Goal: Contribute content

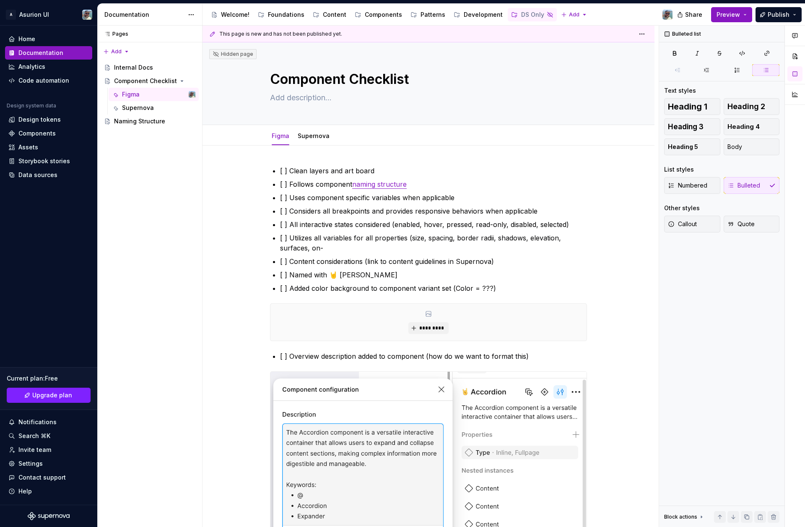
scroll to position [510, 0]
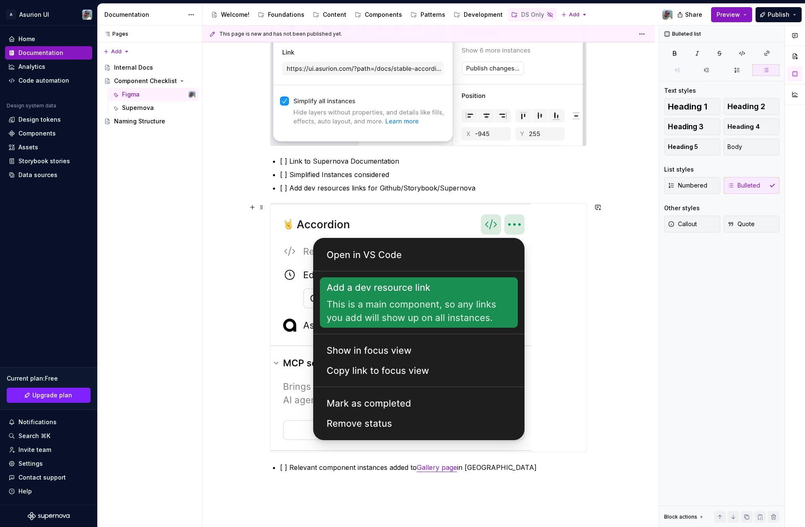
click at [620, 313] on div "[ ] Clean layers and art board [ ] Follows component naming structure [ ] Uses …" at bounding box center [429, 138] width 452 height 1005
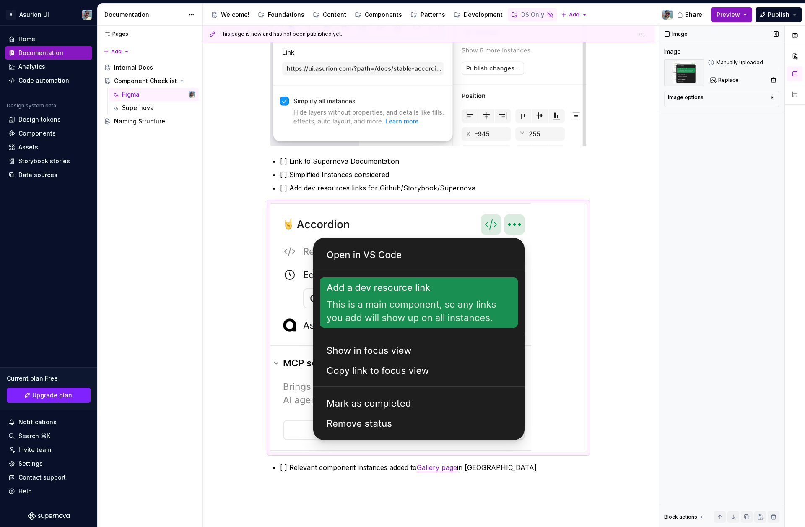
click at [687, 257] on div "Image Image Manually uploaded Replace Image options Alignment Caption Block act…" at bounding box center [721, 277] width 125 height 502
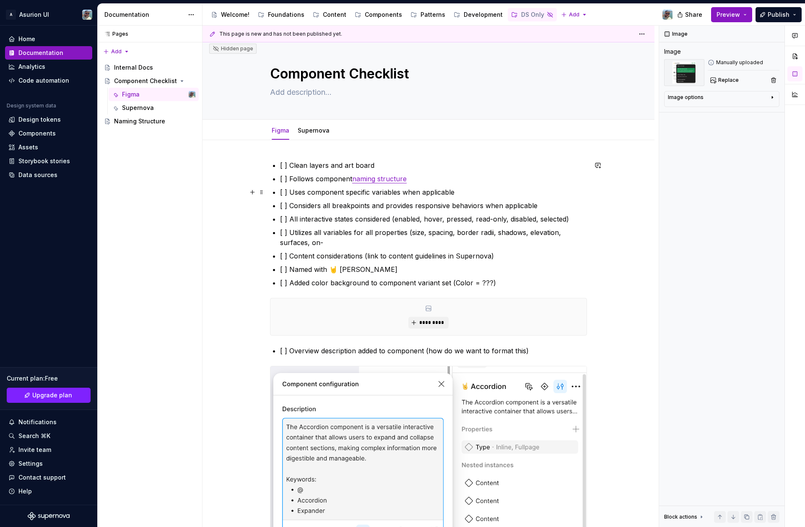
scroll to position [0, 0]
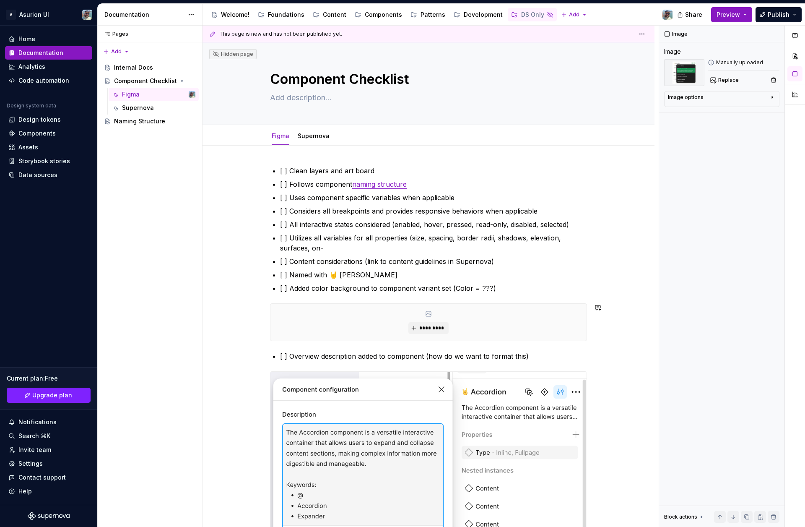
type textarea "*"
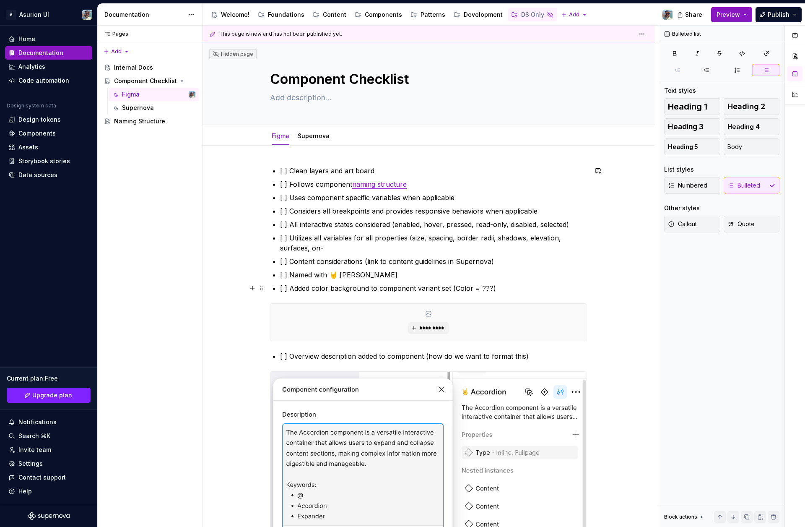
click at [520, 292] on p "[ ] Added color background to component variant set (Color = ???)" at bounding box center [433, 288] width 307 height 10
click at [265, 308] on span at bounding box center [261, 308] width 7 height 12
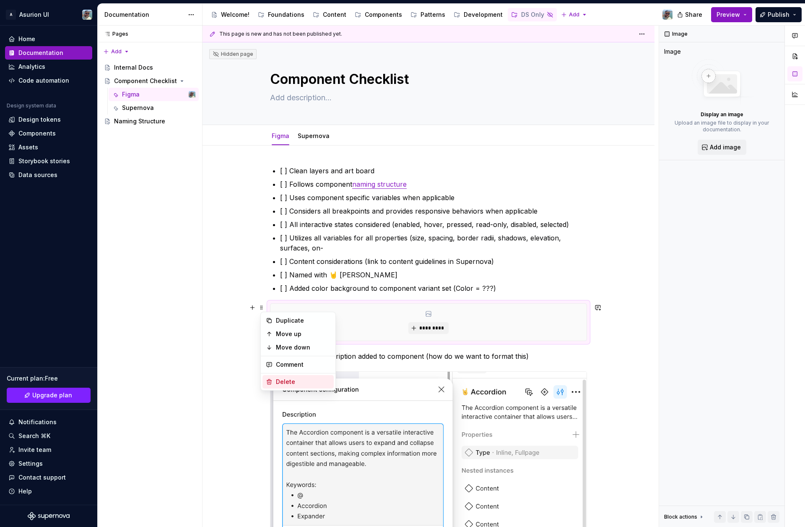
click at [284, 381] on div "Delete" at bounding box center [303, 382] width 55 height 8
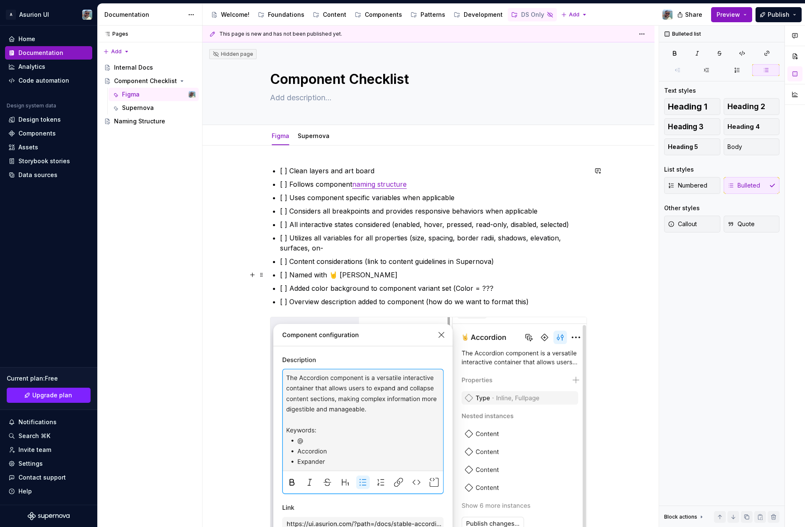
click at [371, 274] on p "[ ] Named with 🤘 [PERSON_NAME]" at bounding box center [433, 275] width 307 height 10
click at [536, 301] on p "[ ] Overview description added to component (how do we want to format this)" at bounding box center [433, 302] width 307 height 10
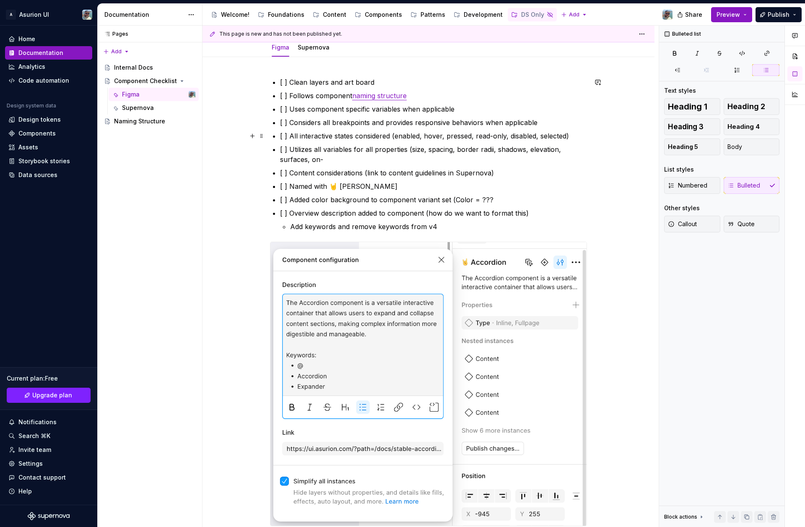
scroll to position [85, 0]
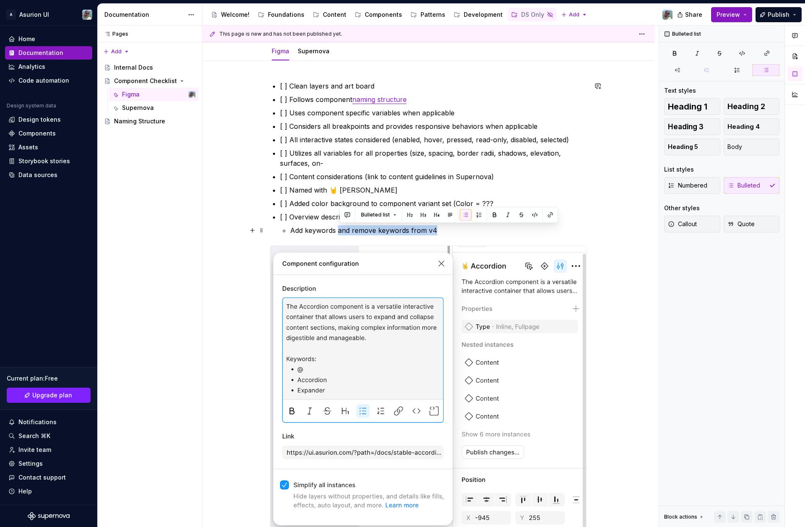
drag, startPoint x: 444, startPoint y: 231, endPoint x: 339, endPoint y: 234, distance: 104.9
click at [339, 234] on p "Add keywords and remove keywords from v4" at bounding box center [438, 230] width 297 height 10
click at [554, 195] on ul "[ ] Clean layers and art board [ ] Follows component naming structure [ ] Uses …" at bounding box center [433, 158] width 307 height 154
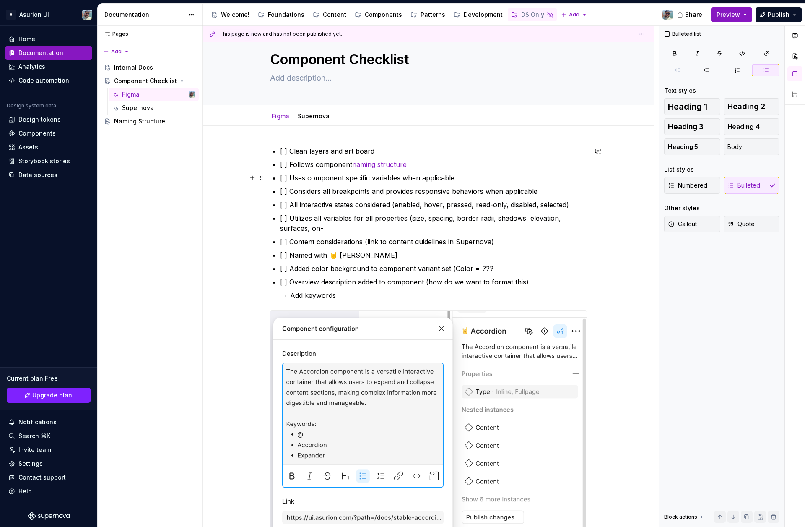
scroll to position [0, 0]
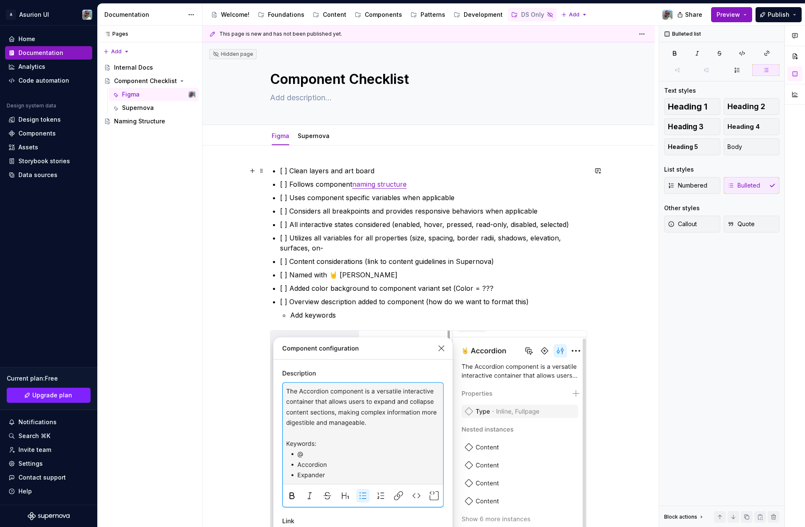
click at [290, 170] on p "[ ] Clean layers and art board" at bounding box center [433, 171] width 307 height 10
click at [392, 20] on div "Components" at bounding box center [379, 14] width 54 height 13
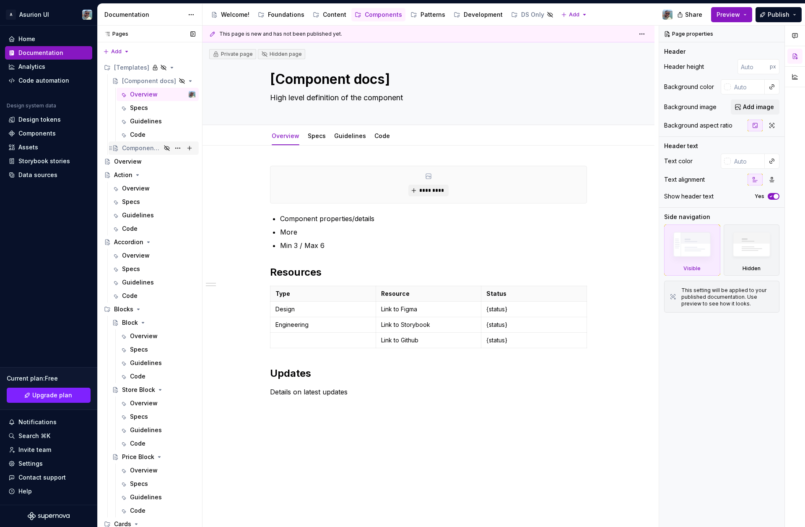
click at [141, 148] on div "Component detail" at bounding box center [141, 148] width 39 height 8
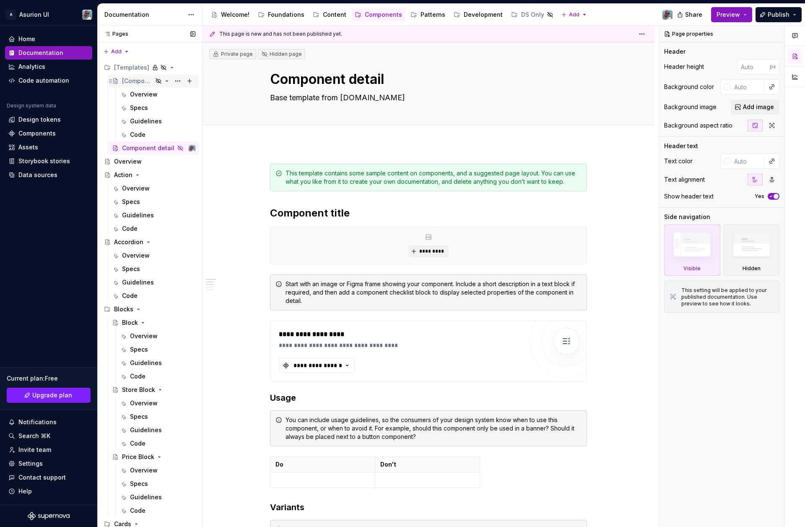
click at [141, 81] on div "[Component docs]" at bounding box center [137, 81] width 31 height 8
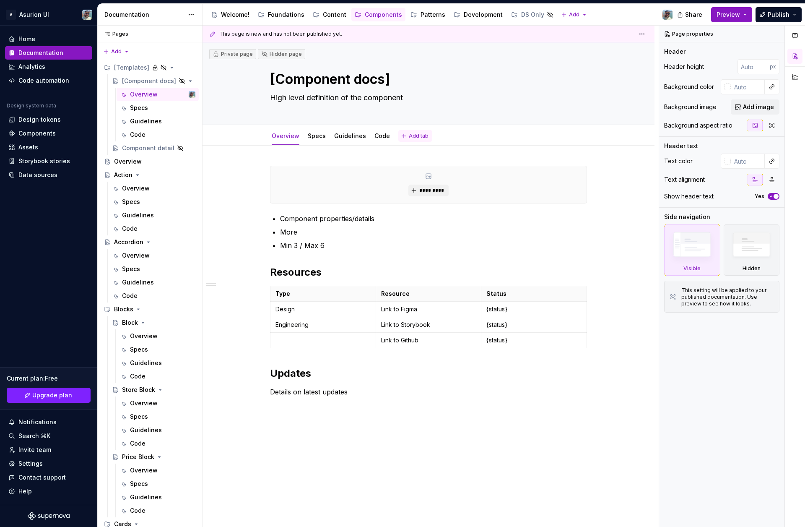
type textarea "*"
click at [412, 138] on span "Add tab" at bounding box center [419, 136] width 20 height 7
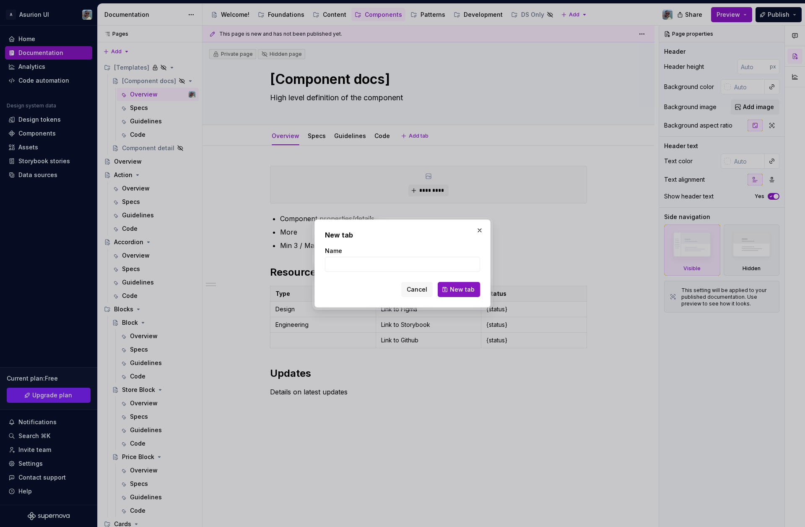
type input "C"
type textarea "*"
type input "Che"
type textarea "*"
type input "Checklist"
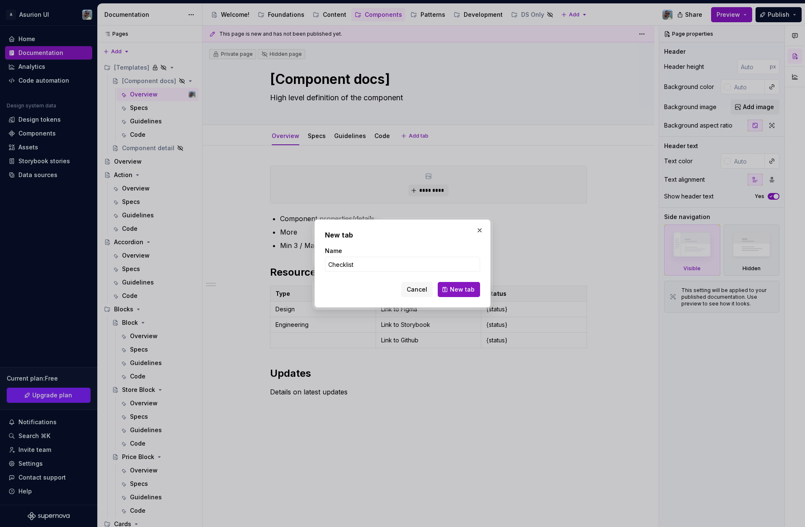
click button "New tab" at bounding box center [459, 289] width 42 height 15
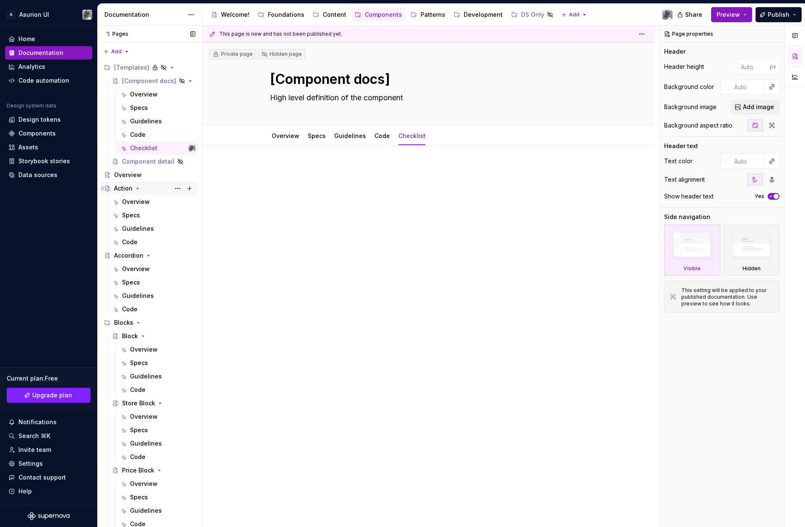
click at [156, 188] on div "Action" at bounding box center [154, 188] width 81 height 12
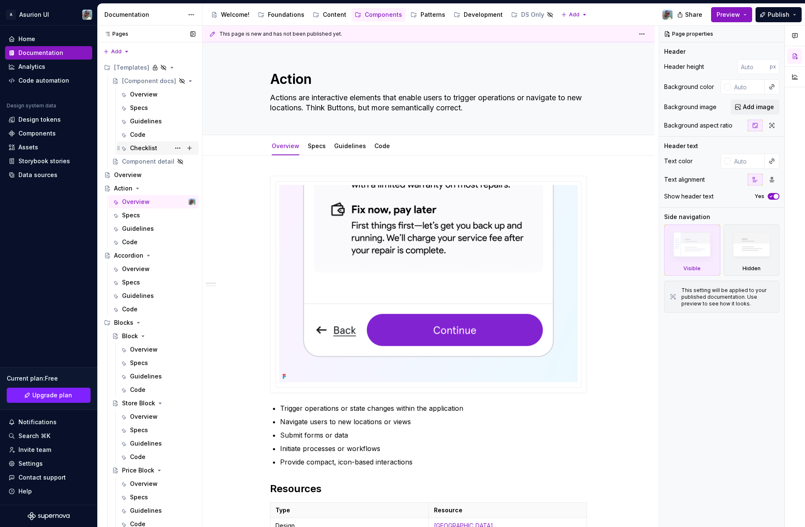
click at [138, 148] on div "Checklist" at bounding box center [143, 148] width 27 height 8
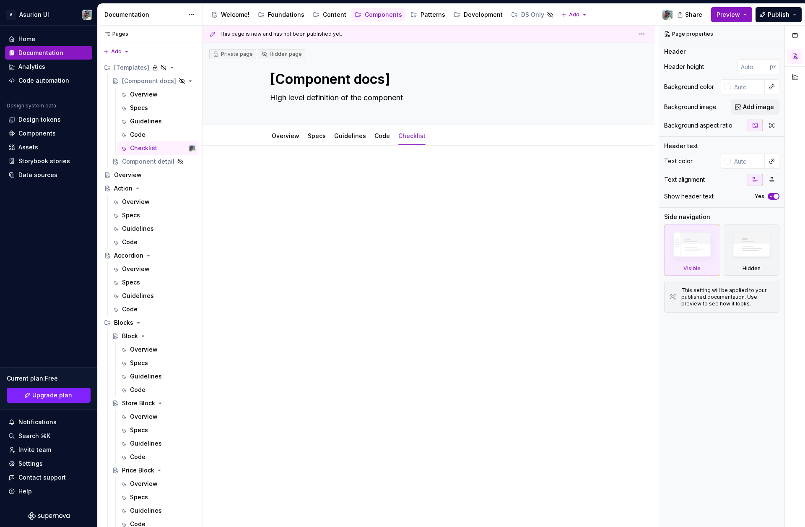
type textarea "*"
click at [297, 166] on p at bounding box center [428, 171] width 317 height 10
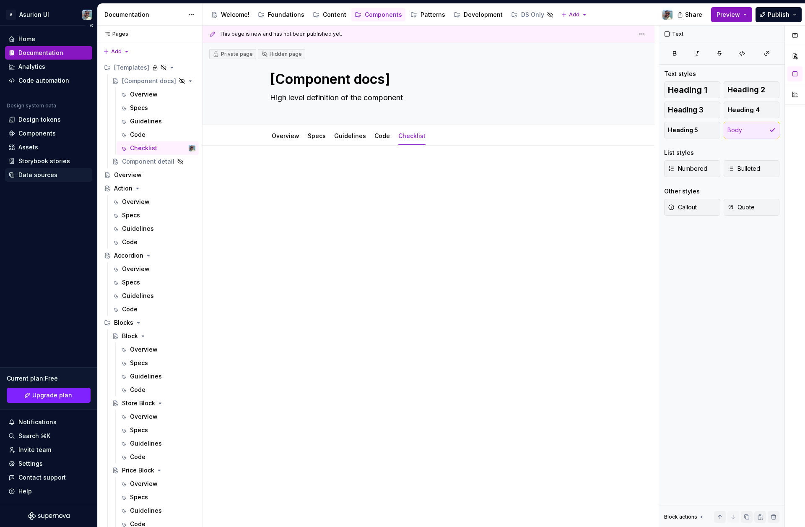
type textarea "*"
